Goal: Navigation & Orientation: Find specific page/section

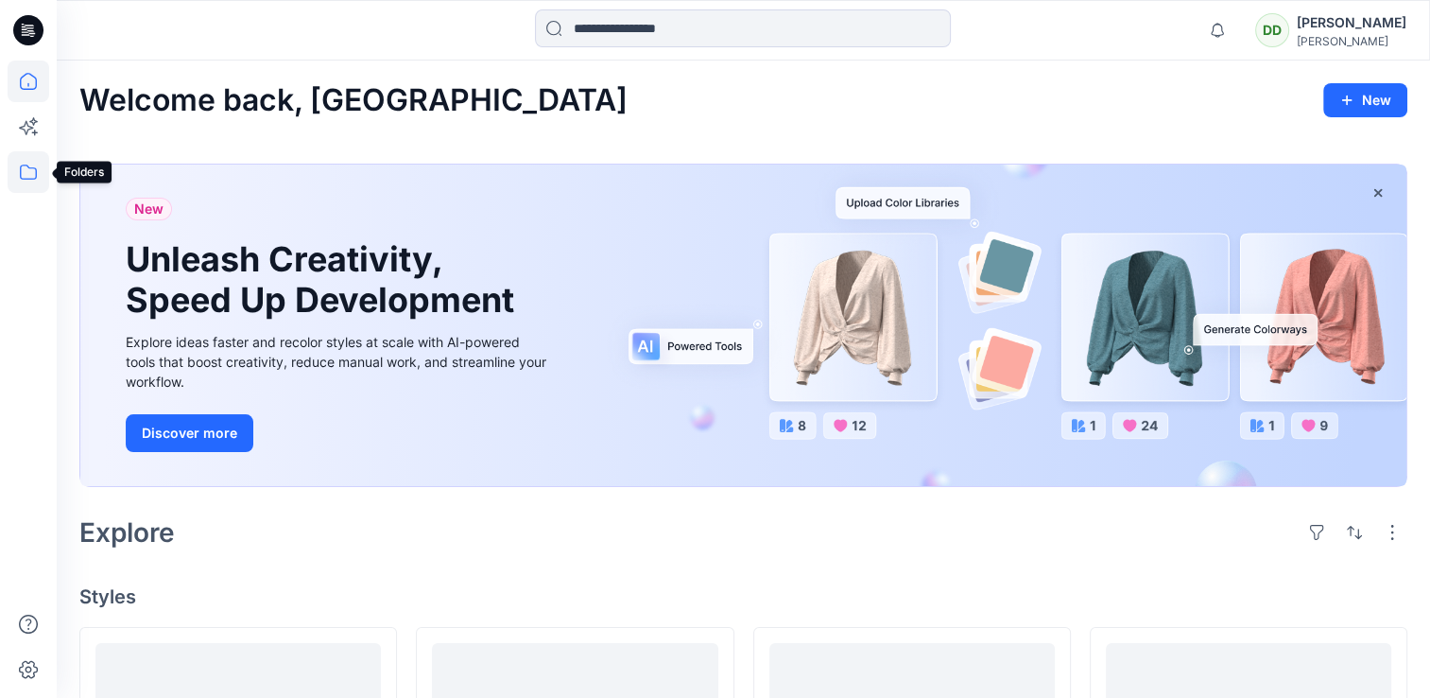
click at [20, 169] on icon at bounding box center [28, 171] width 17 height 15
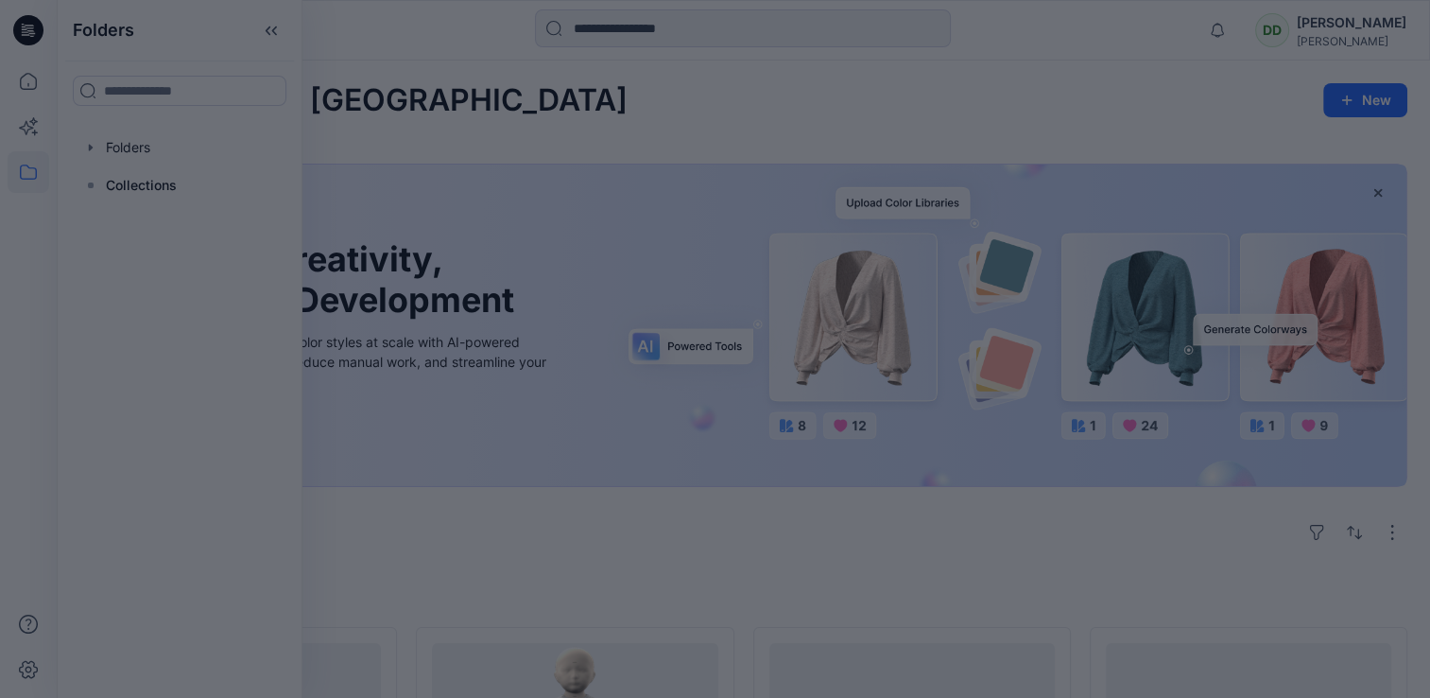
click at [155, 146] on div at bounding box center [715, 349] width 1430 height 698
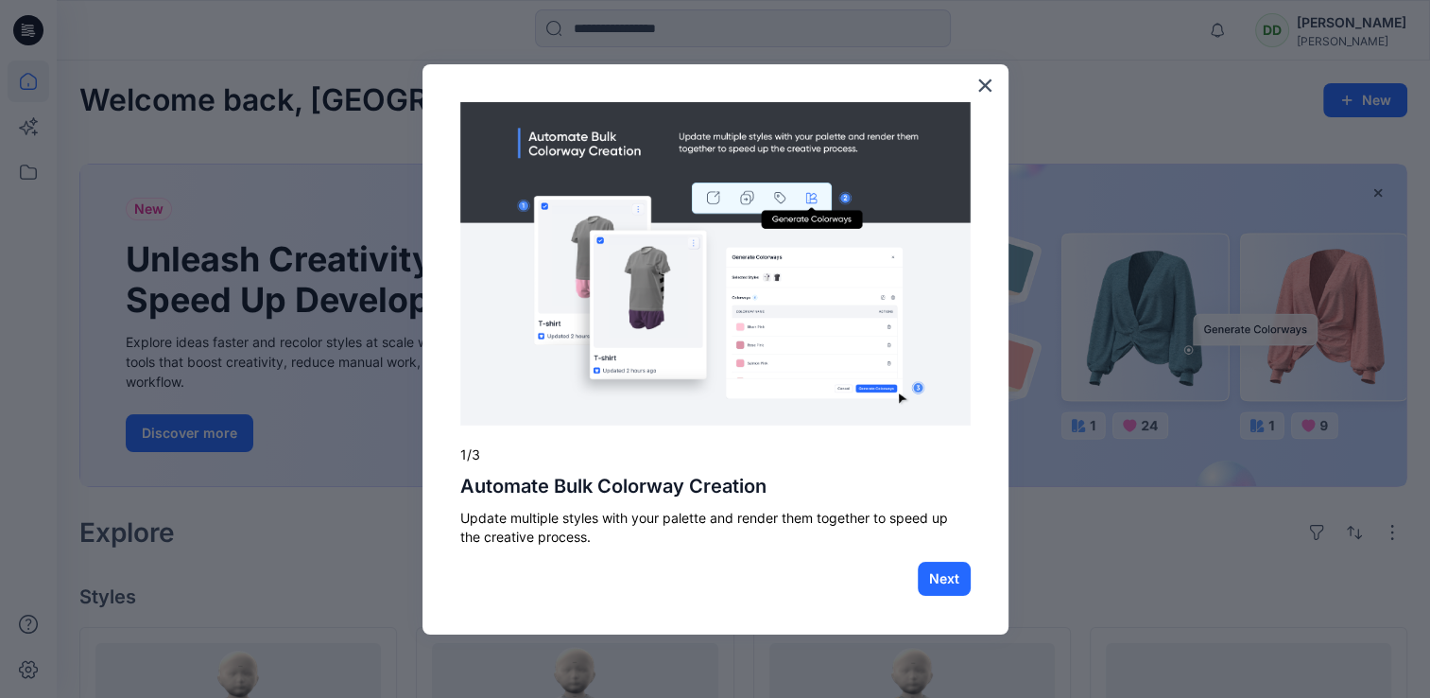
click at [855, 116] on img at bounding box center [715, 264] width 510 height 324
click at [987, 83] on button "×" at bounding box center [985, 85] width 18 height 30
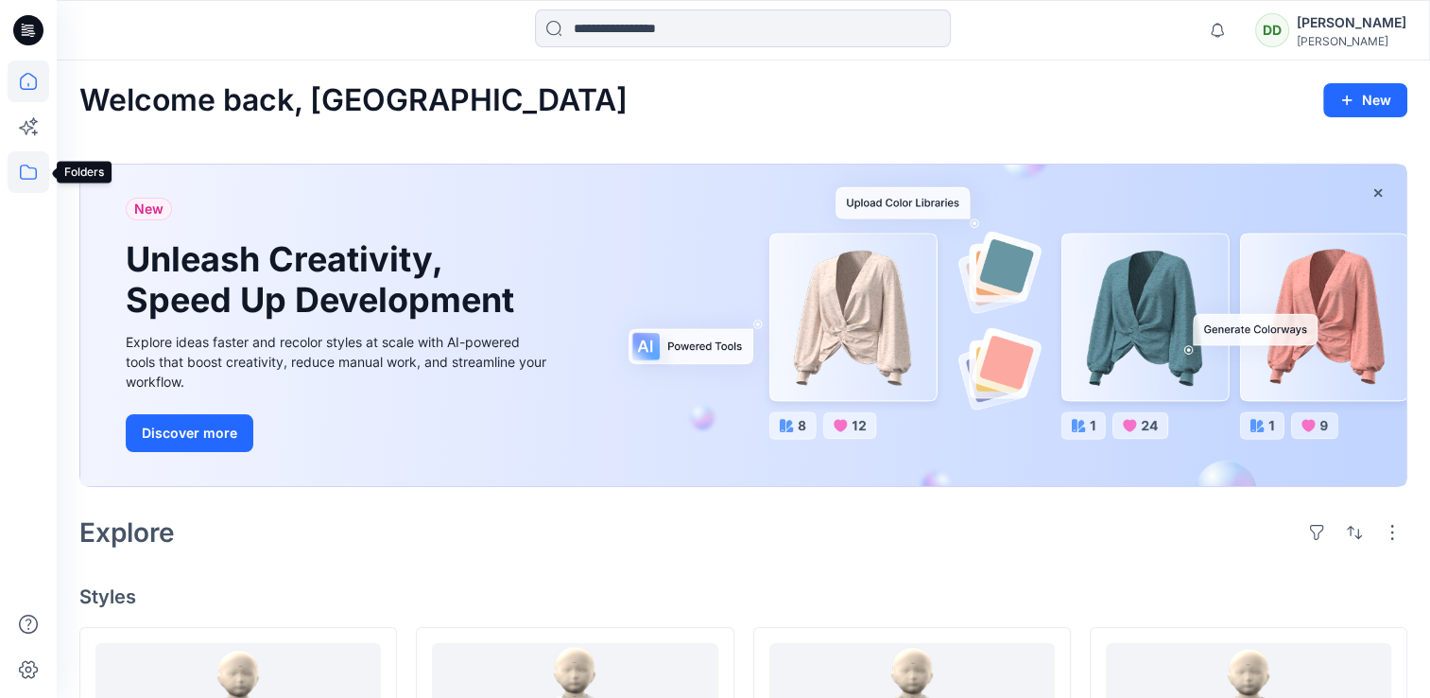
click at [19, 168] on icon at bounding box center [29, 172] width 42 height 42
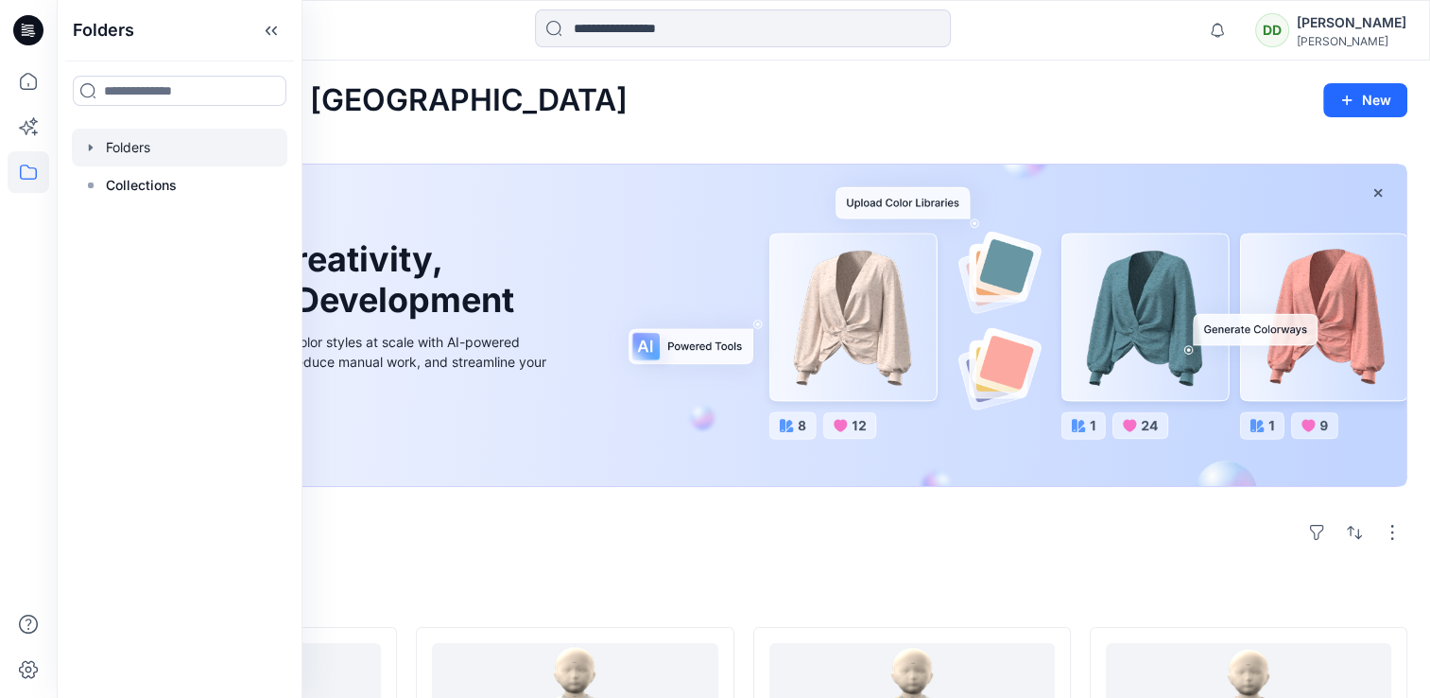
click at [88, 156] on div at bounding box center [180, 148] width 216 height 38
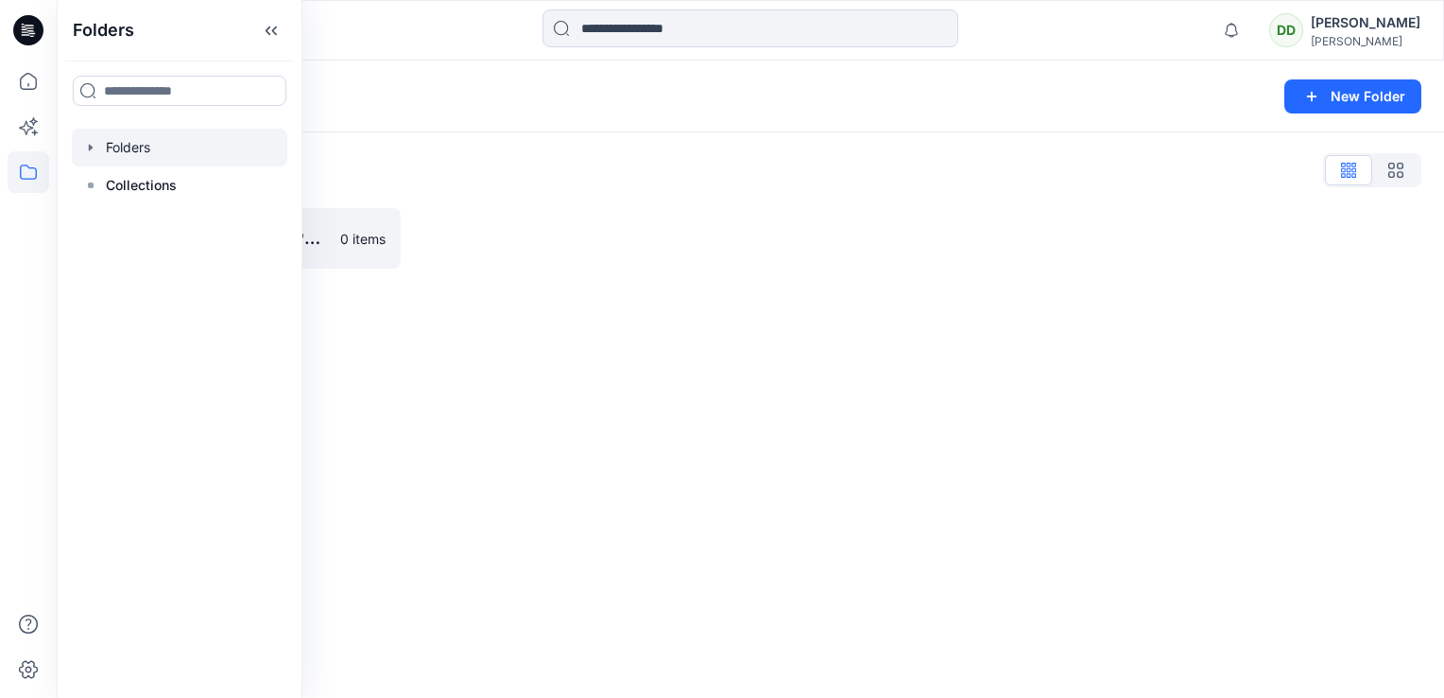
click at [1327, 25] on div "[PERSON_NAME]" at bounding box center [1366, 22] width 110 height 23
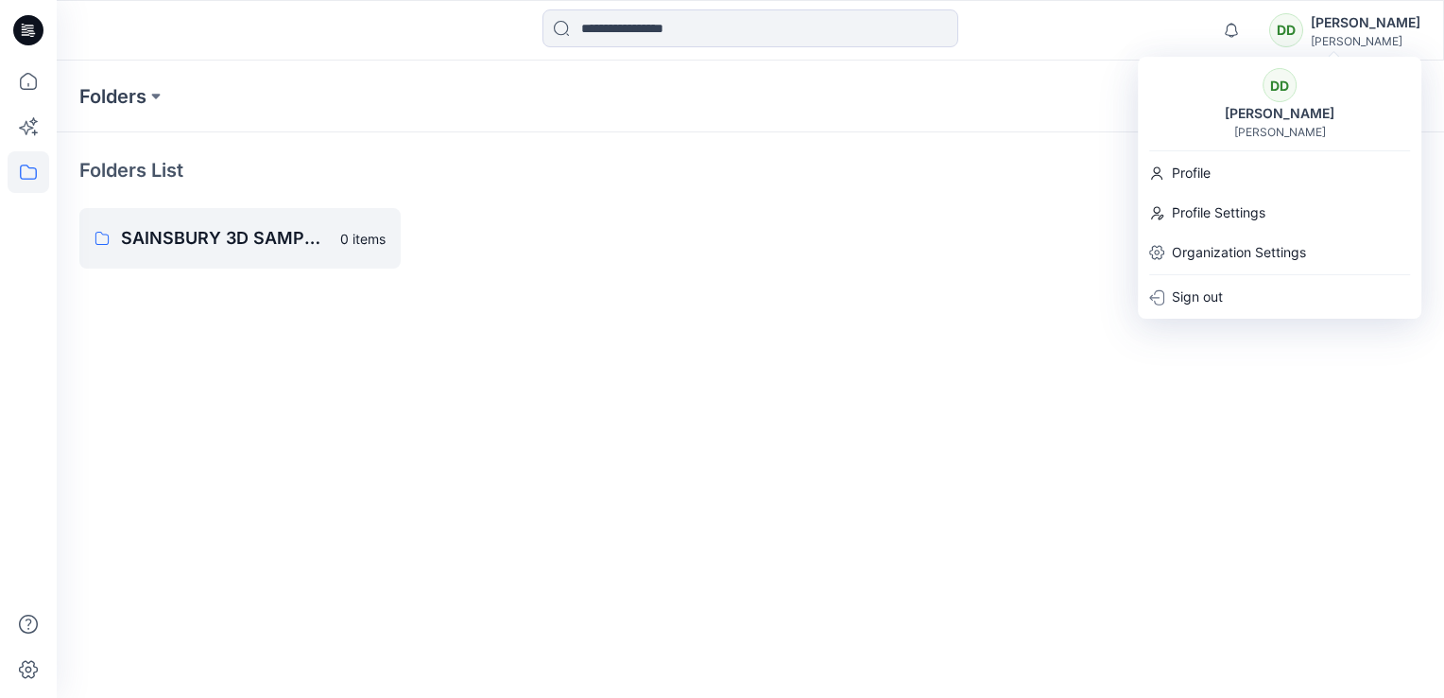
click at [1005, 79] on div "Folders New Folder" at bounding box center [751, 96] width 1388 height 72
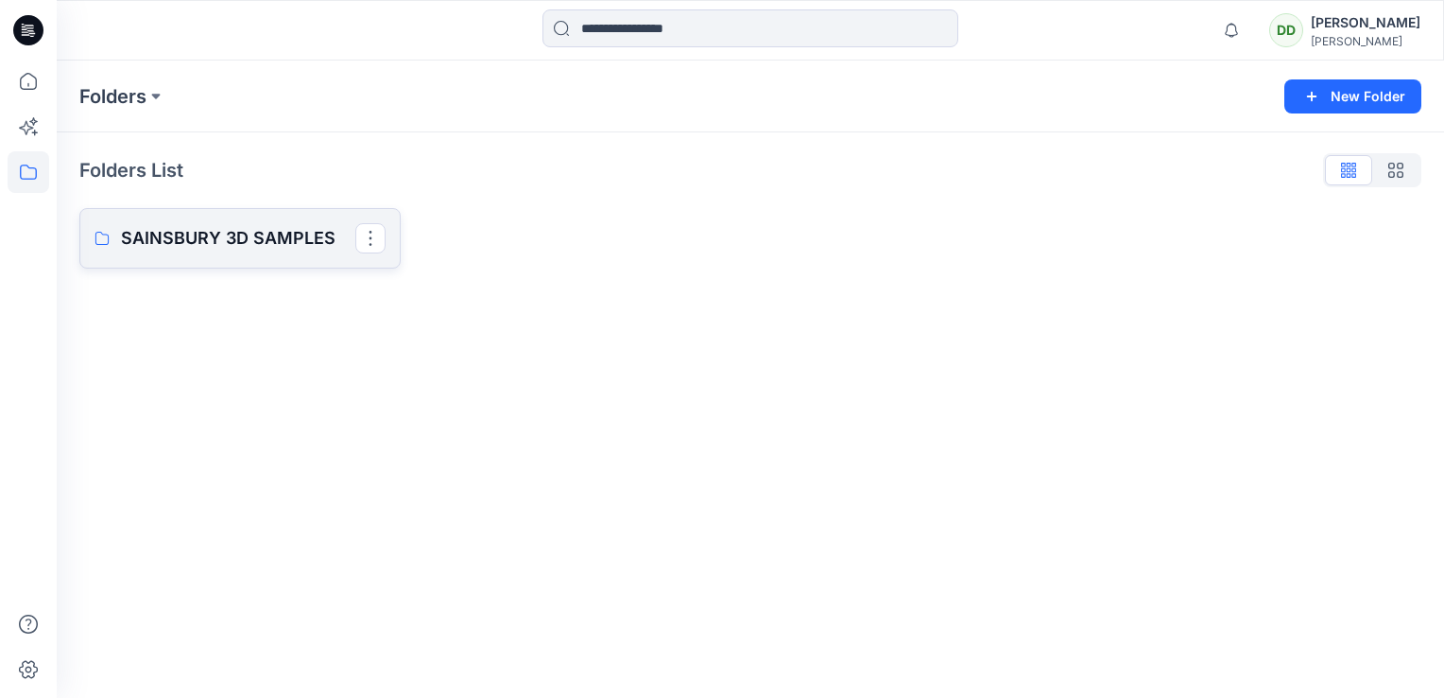
click at [238, 228] on p "SAINSBURY 3D SAMPLES" at bounding box center [238, 238] width 234 height 26
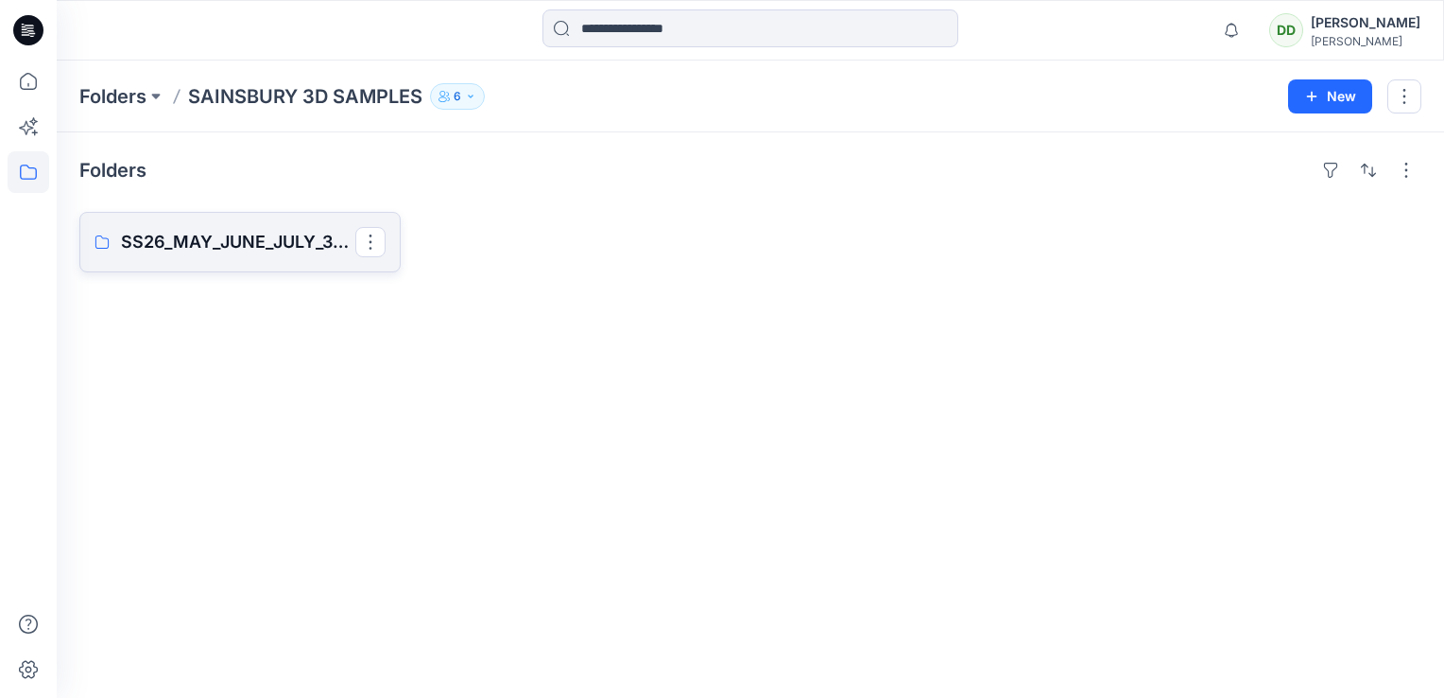
click at [289, 231] on p "SS26_MAY_JUNE_JULY_3D SAMPLES" at bounding box center [238, 242] width 234 height 26
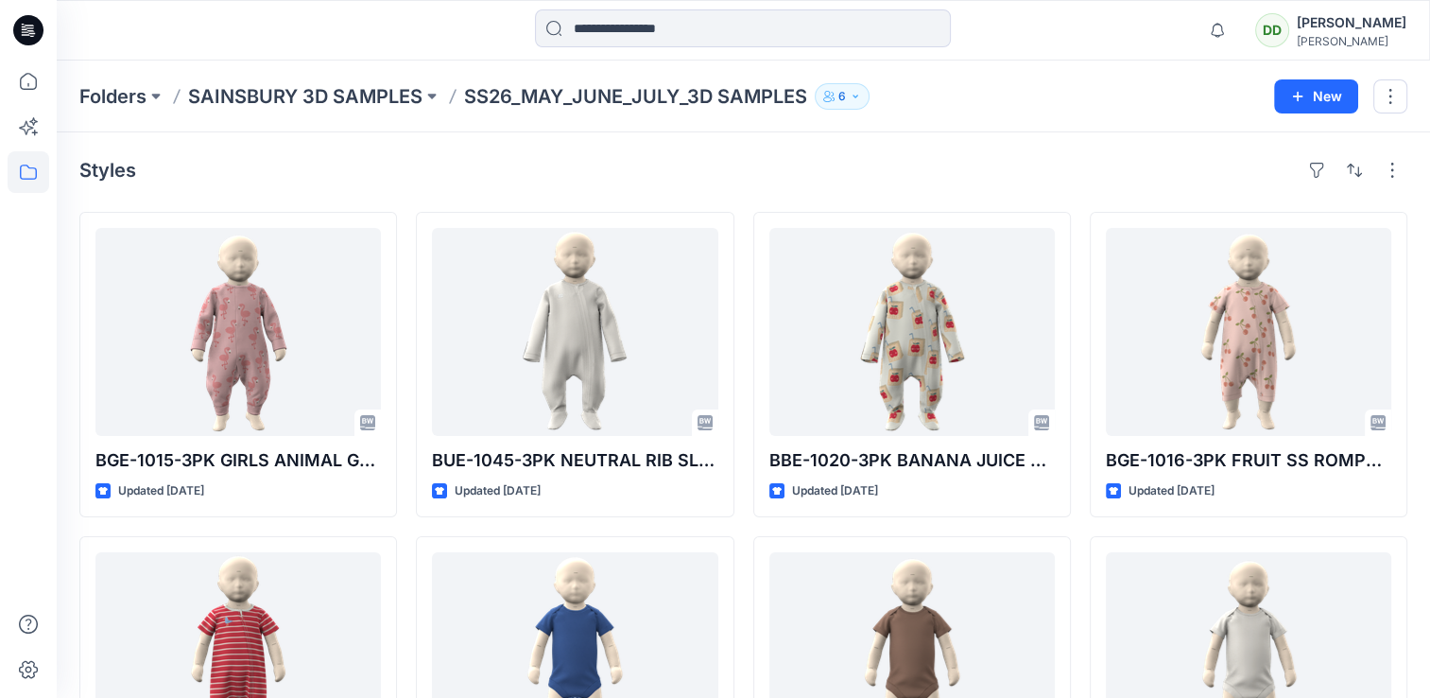
drag, startPoint x: 463, startPoint y: 163, endPoint x: 586, endPoint y: 142, distance: 124.6
click at [465, 163] on div "Styles" at bounding box center [743, 170] width 1328 height 30
click at [30, 24] on icon at bounding box center [28, 30] width 30 height 30
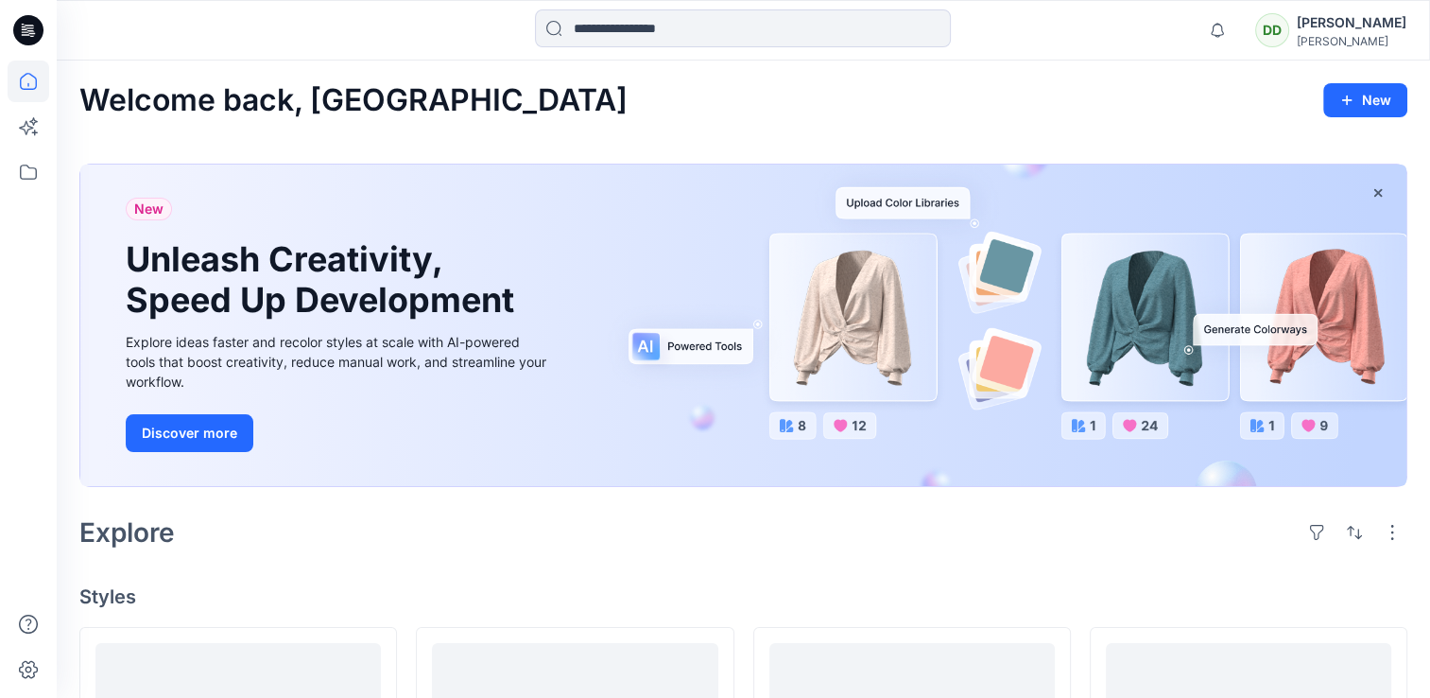
click at [32, 25] on icon at bounding box center [29, 25] width 9 height 1
click at [36, 30] on icon at bounding box center [28, 30] width 30 height 30
click at [35, 30] on icon at bounding box center [28, 30] width 30 height 30
